Goal: Information Seeking & Learning: Learn about a topic

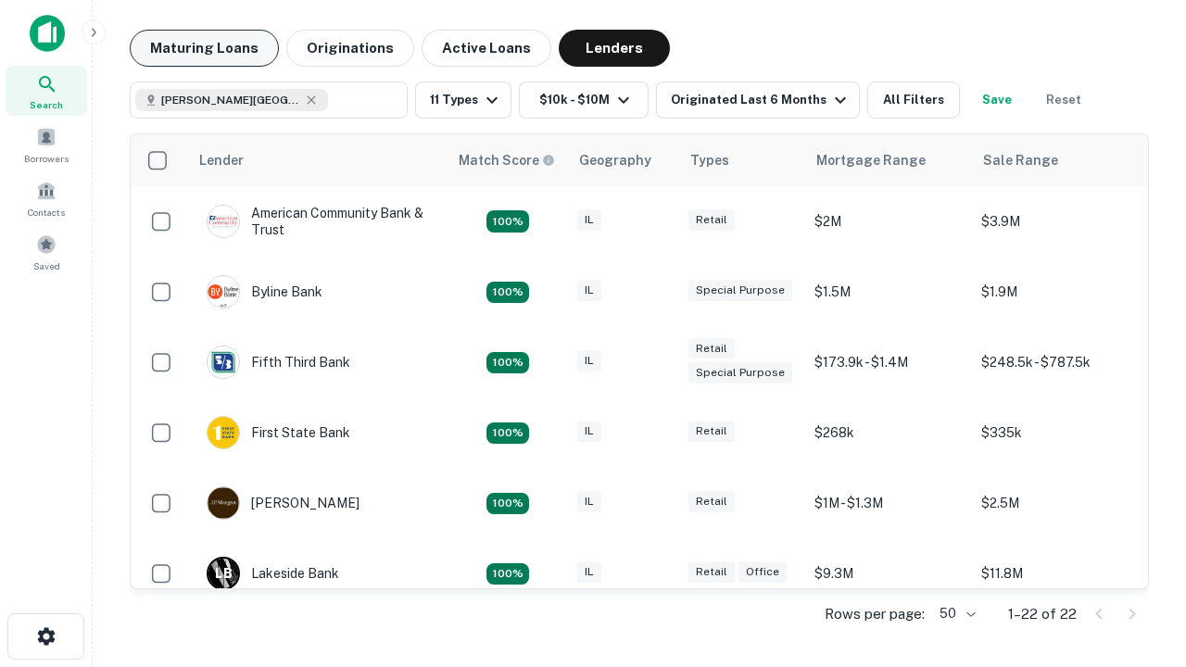
click at [204, 48] on button "Maturing Loans" at bounding box center [204, 48] width 149 height 37
